Goal: Transaction & Acquisition: Obtain resource

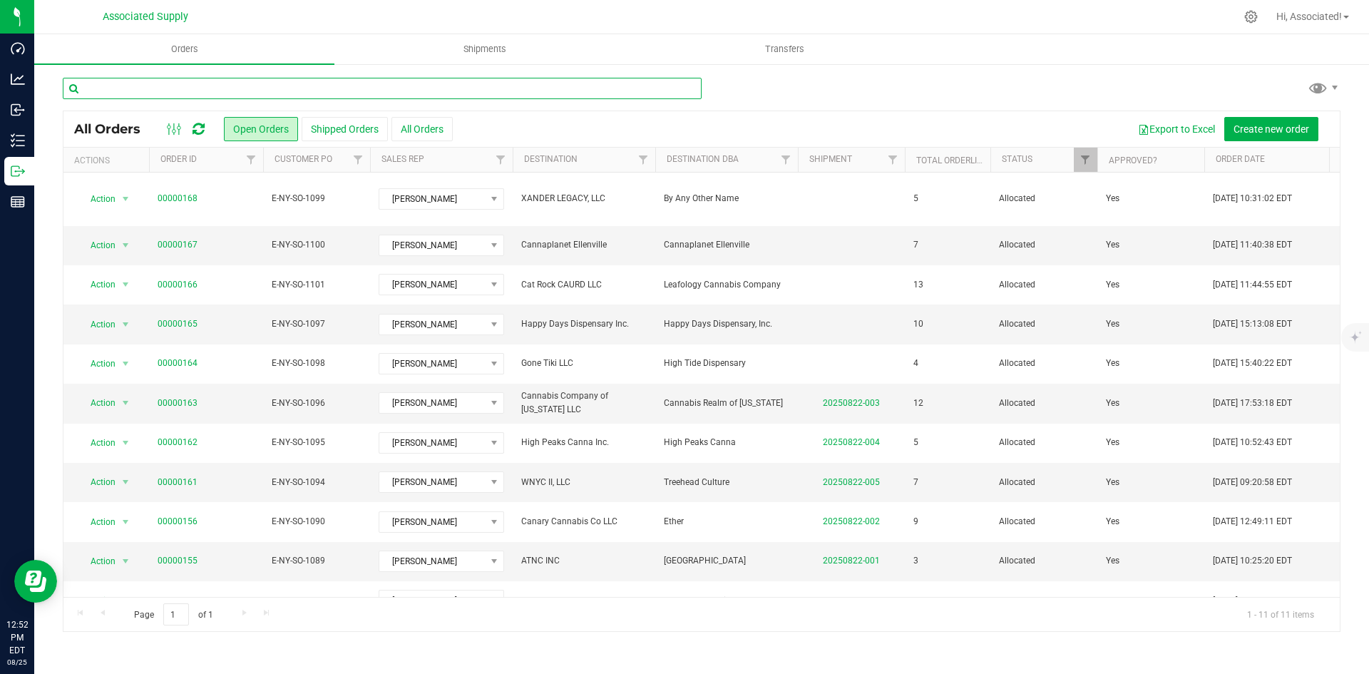
click at [175, 86] on input "text" at bounding box center [382, 88] width 639 height 21
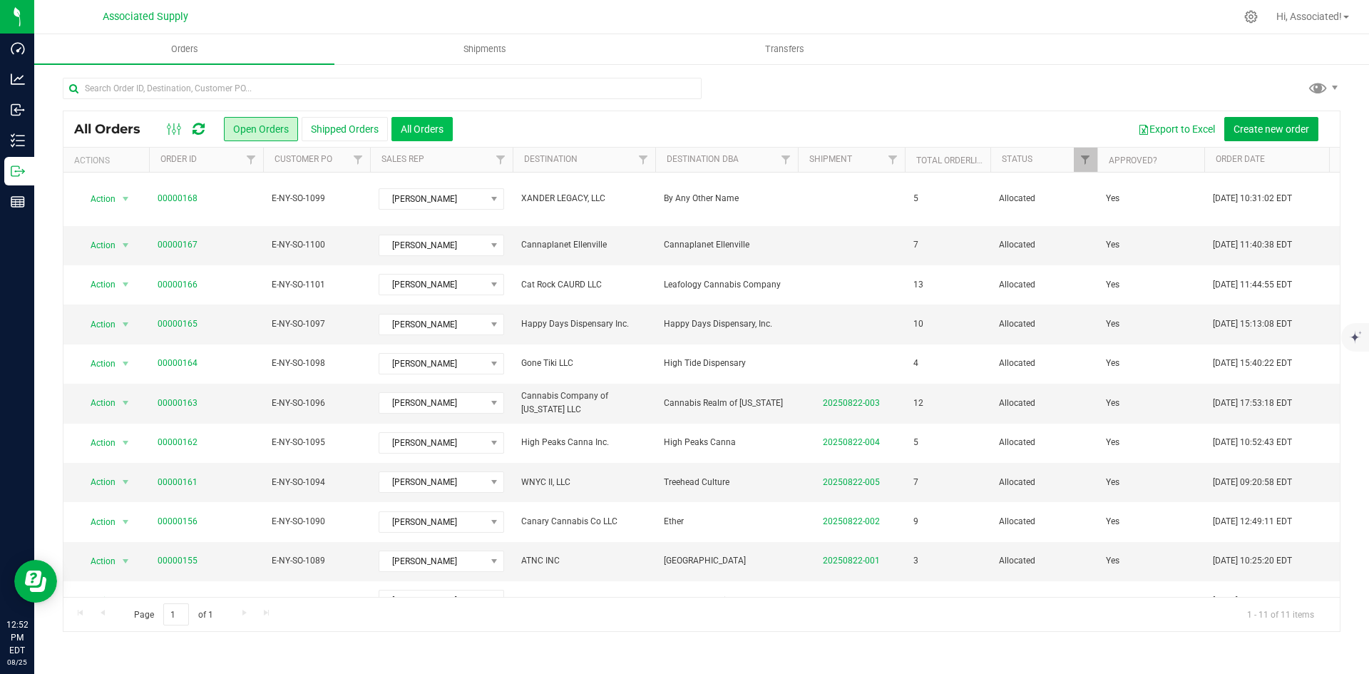
click at [408, 123] on button "All Orders" at bounding box center [421, 129] width 61 height 24
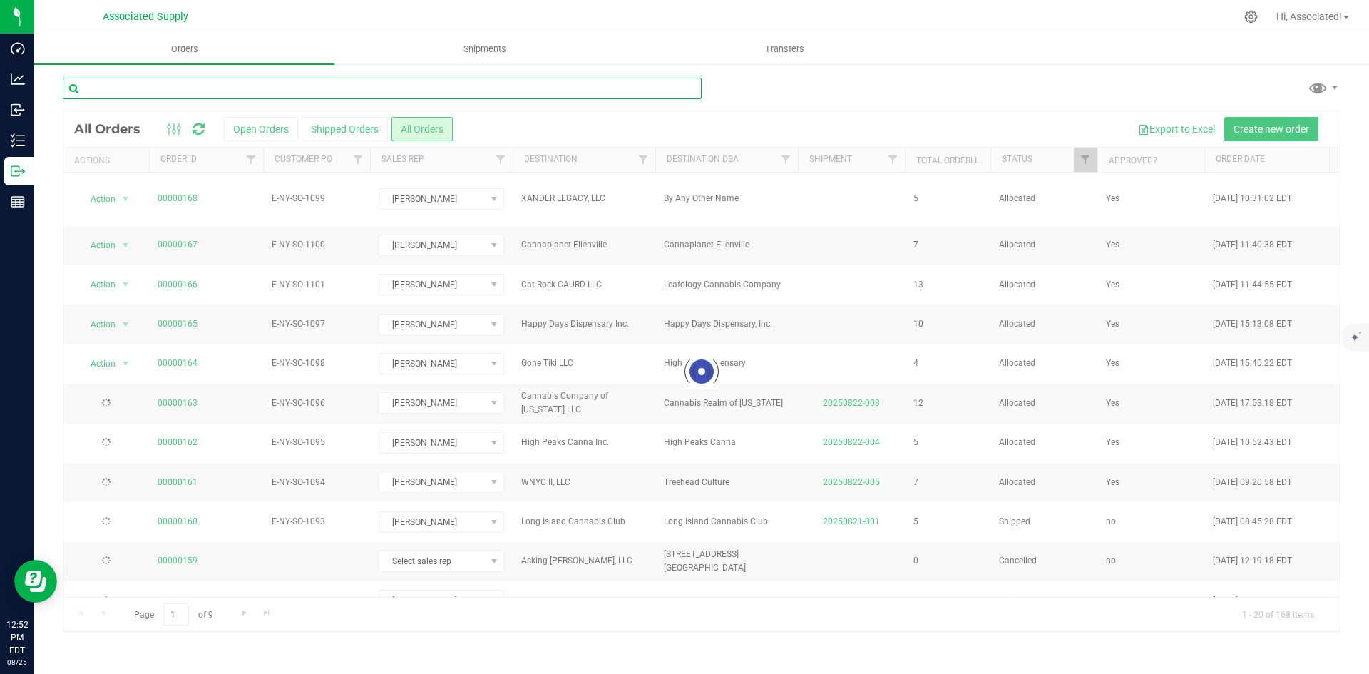
click at [230, 88] on input "text" at bounding box center [382, 88] width 639 height 21
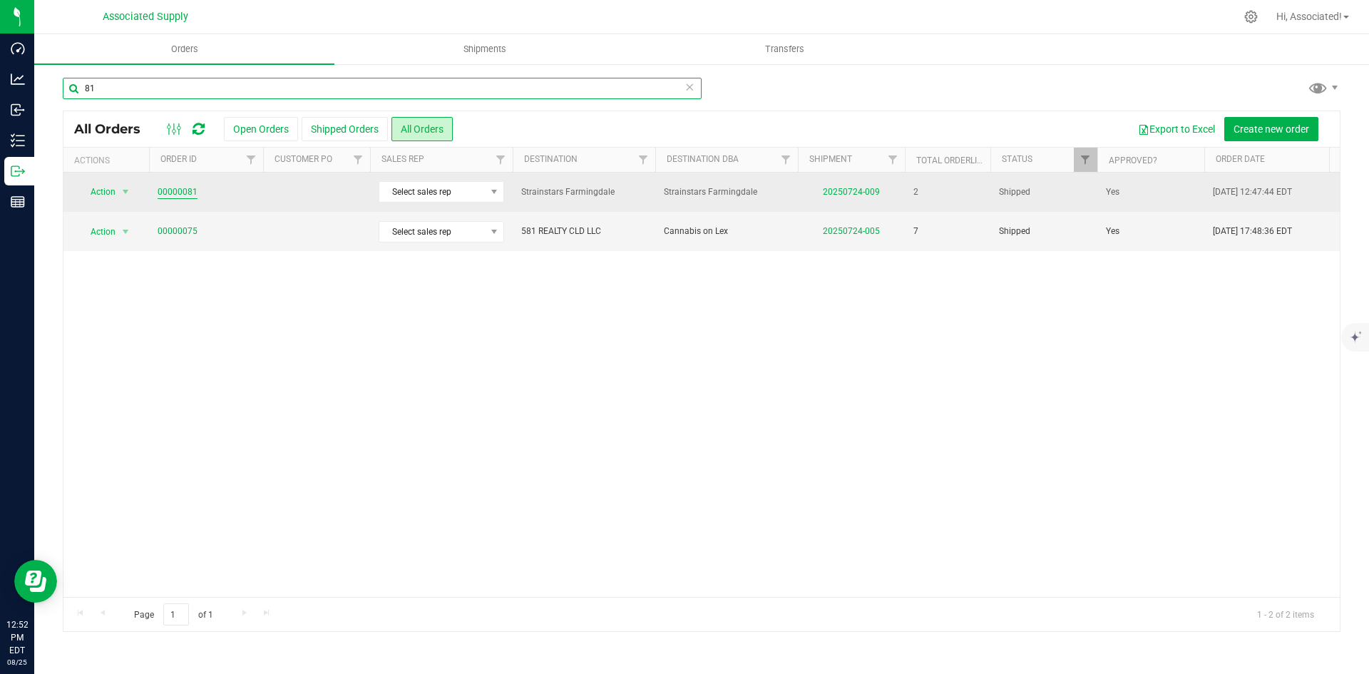
type input "81"
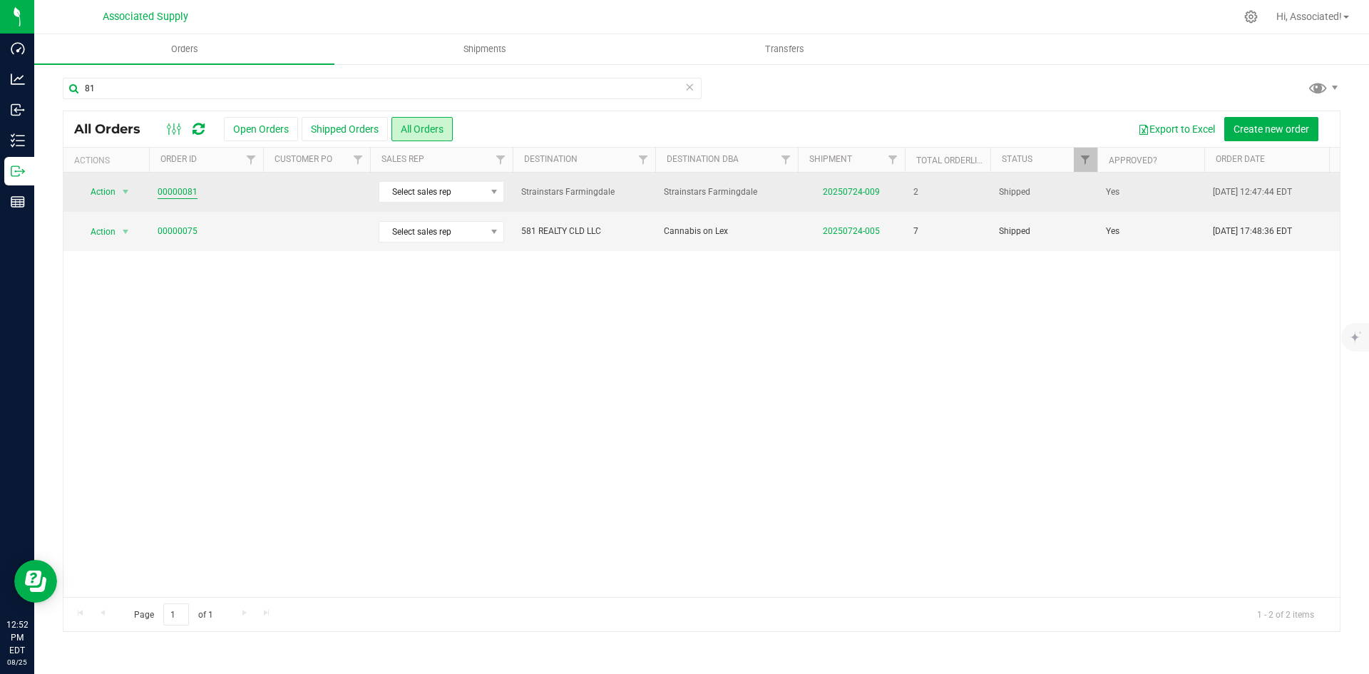
click at [182, 192] on link "00000081" at bounding box center [178, 192] width 40 height 14
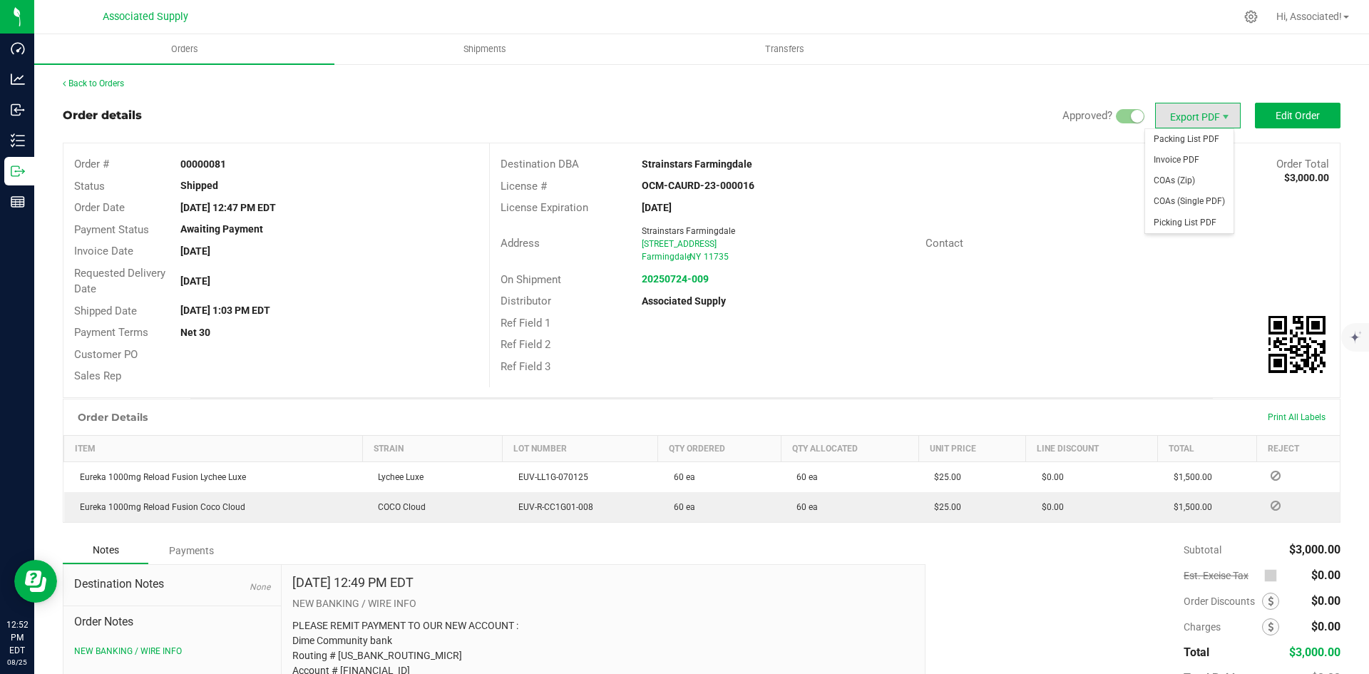
click at [1204, 111] on span "Export PDF" at bounding box center [1198, 116] width 86 height 26
click at [1196, 155] on span "Invoice PDF" at bounding box center [1189, 160] width 88 height 21
